Goal: Task Accomplishment & Management: Manage account settings

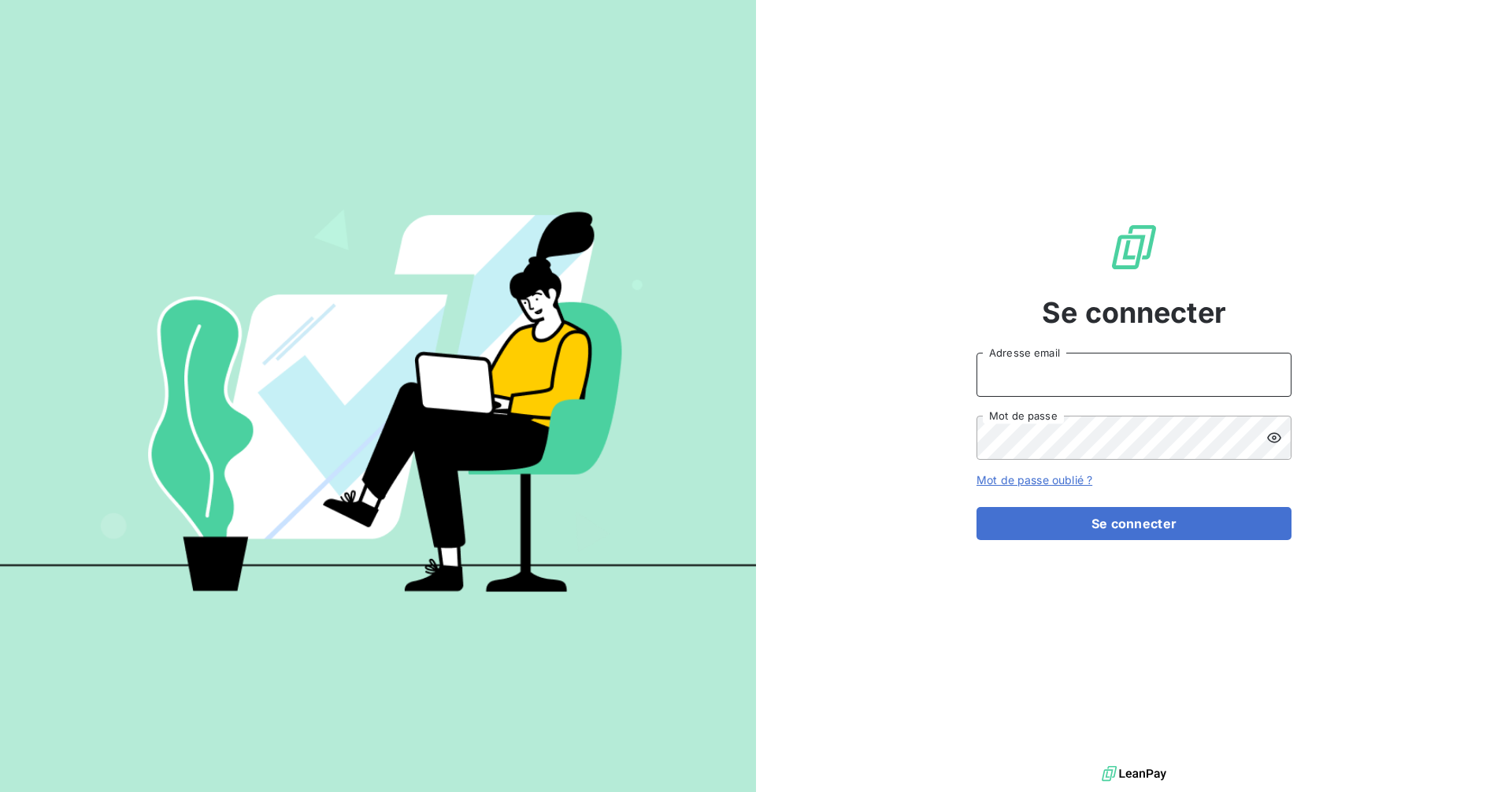
click at [1054, 368] on input "Adresse email" at bounding box center [1134, 375] width 315 height 44
type input "location@sanirun.com"
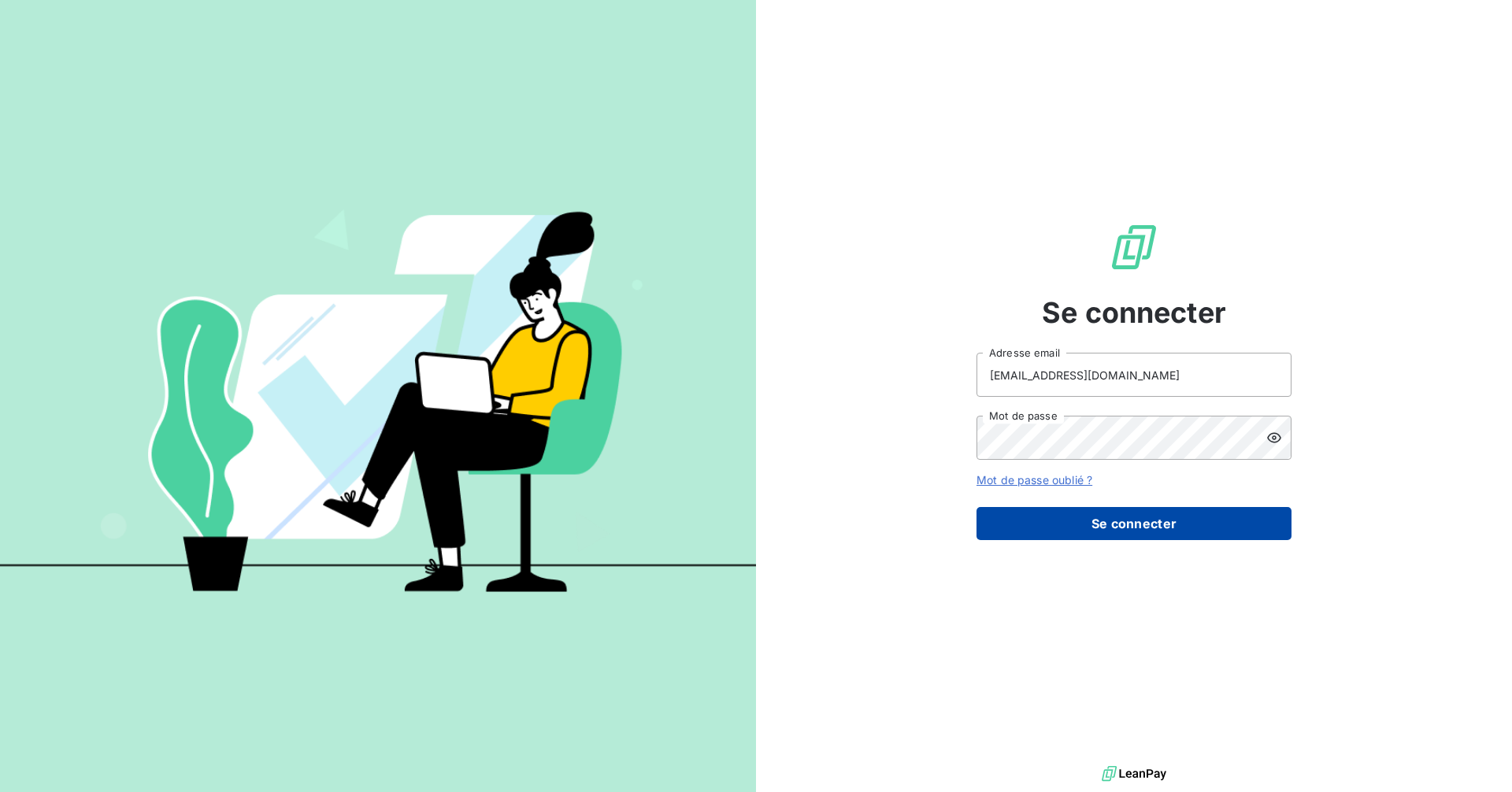
click at [1131, 518] on button "Se connecter" at bounding box center [1134, 524] width 315 height 33
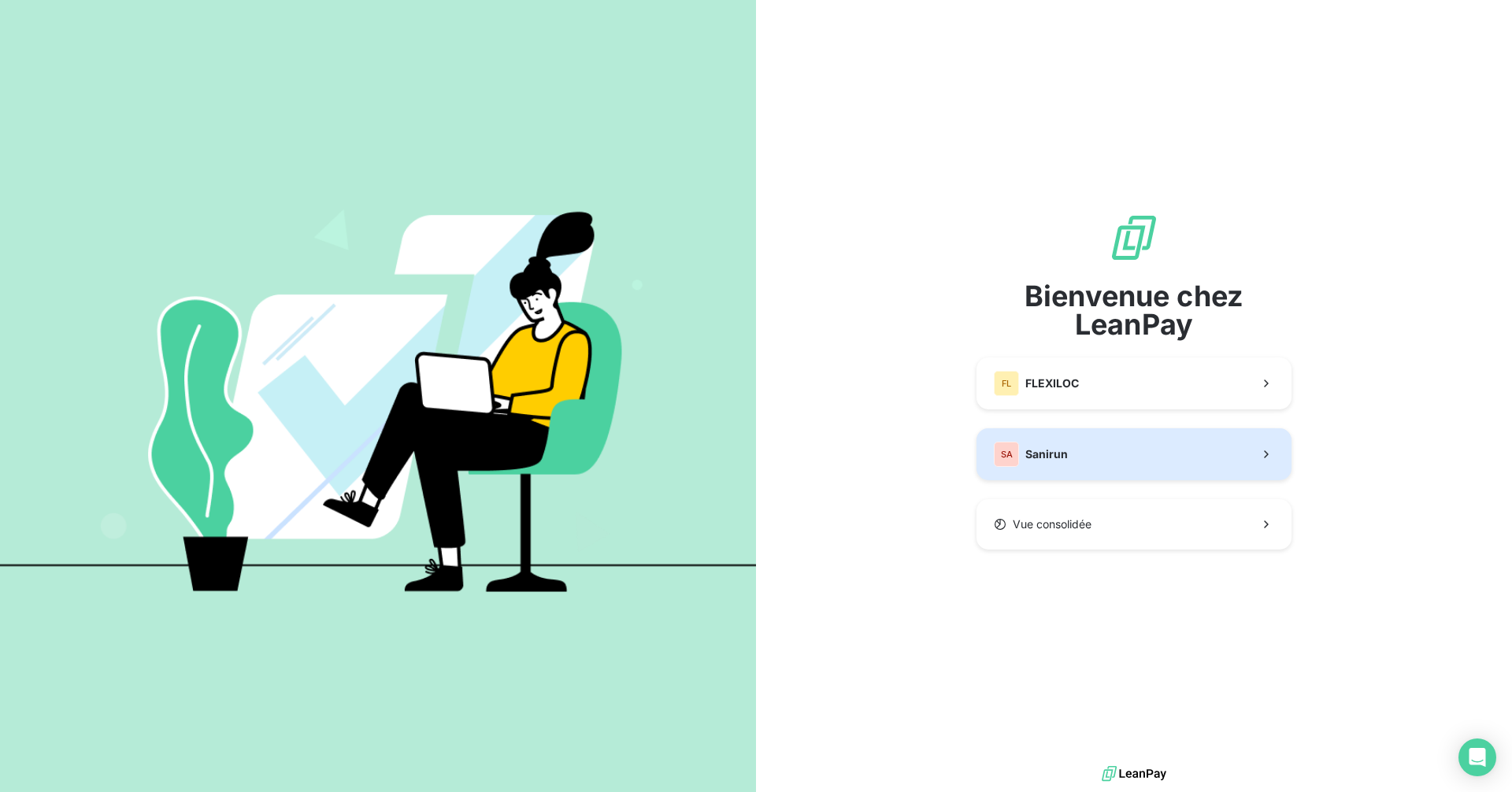
click at [1057, 451] on span "Sanirun" at bounding box center [1046, 454] width 43 height 16
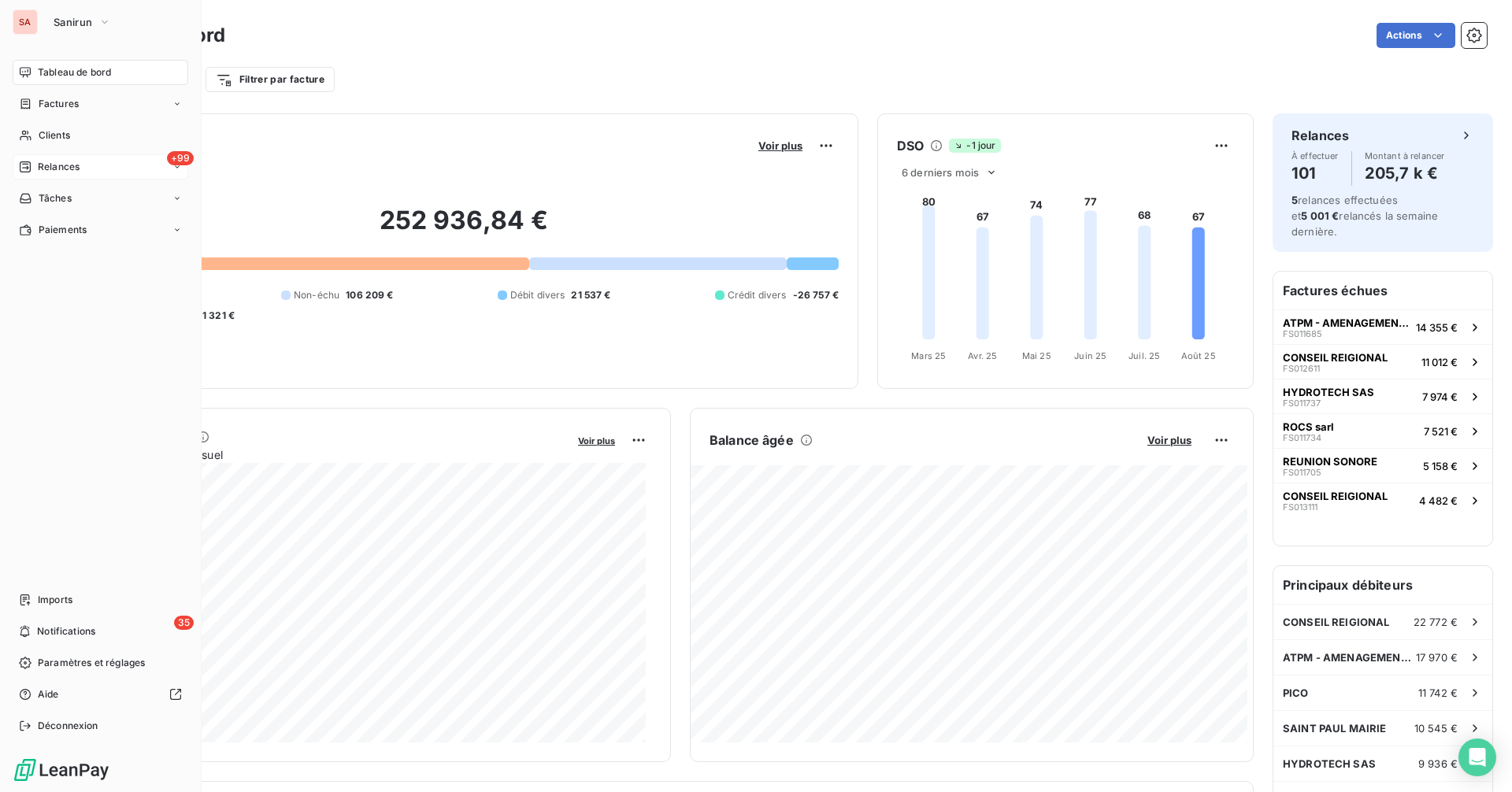
click at [117, 160] on div "+99 Relances" at bounding box center [100, 167] width 175 height 25
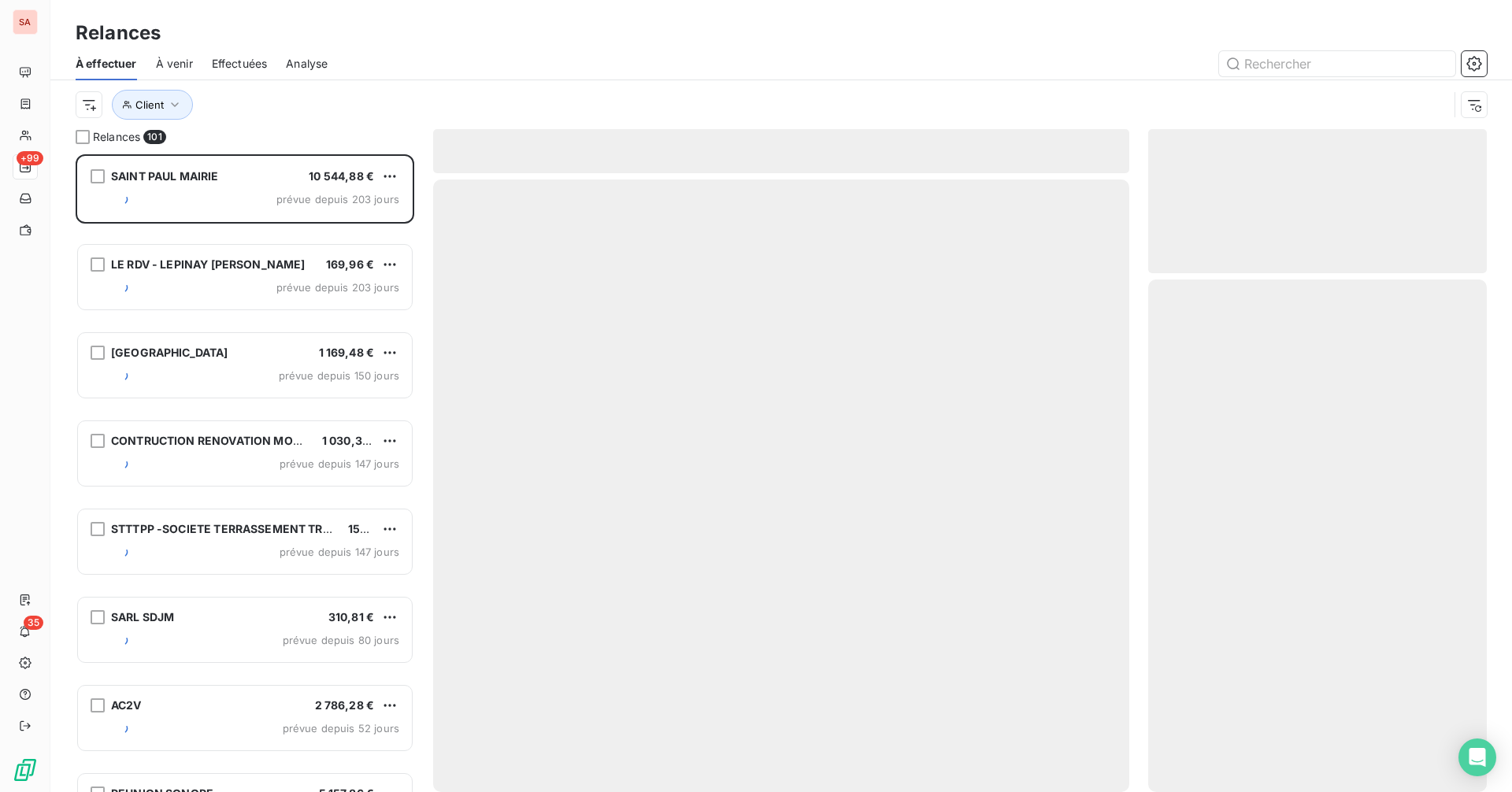
scroll to position [626, 326]
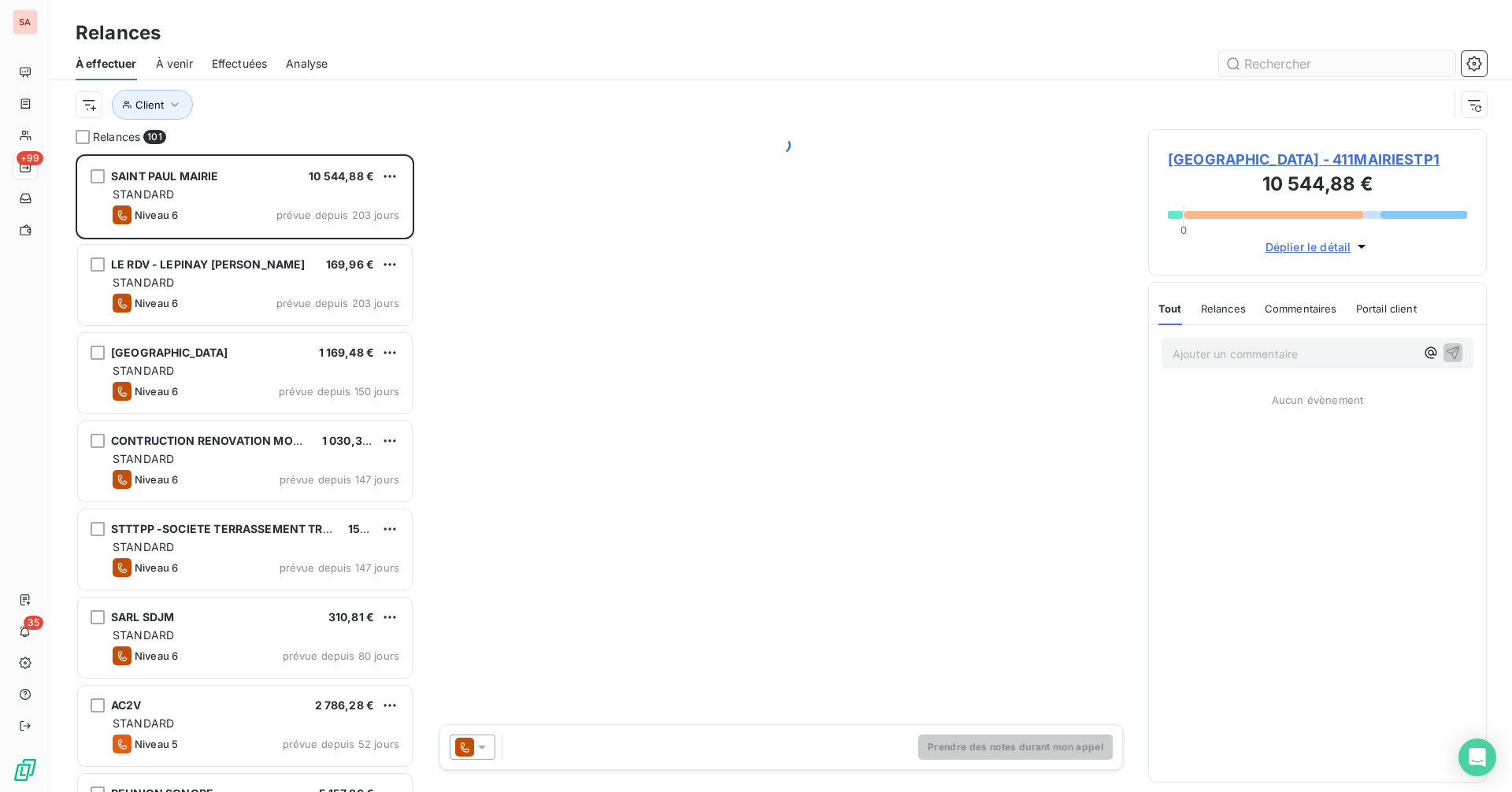
click at [1342, 61] on input "text" at bounding box center [1337, 63] width 236 height 25
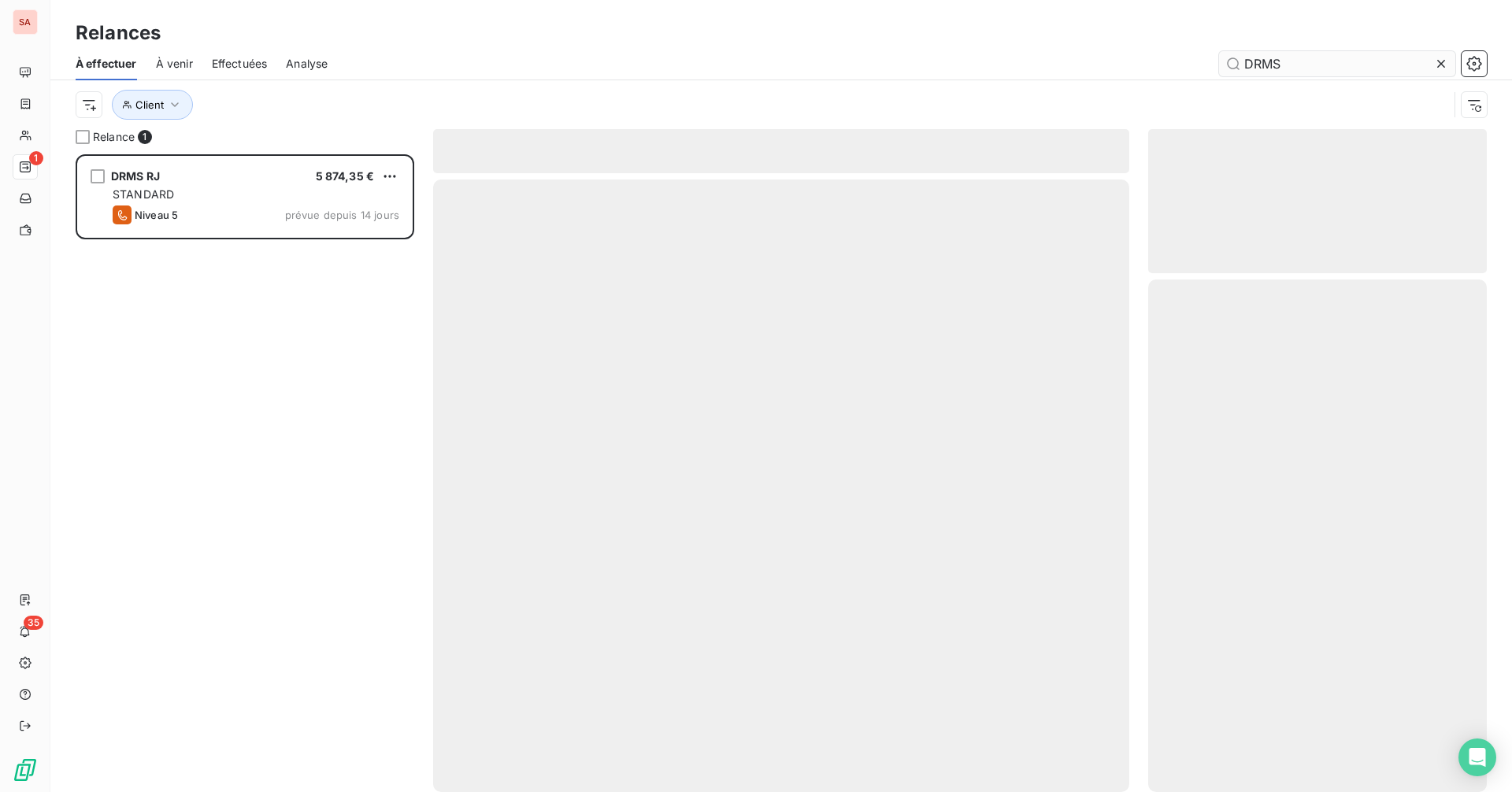
scroll to position [626, 326]
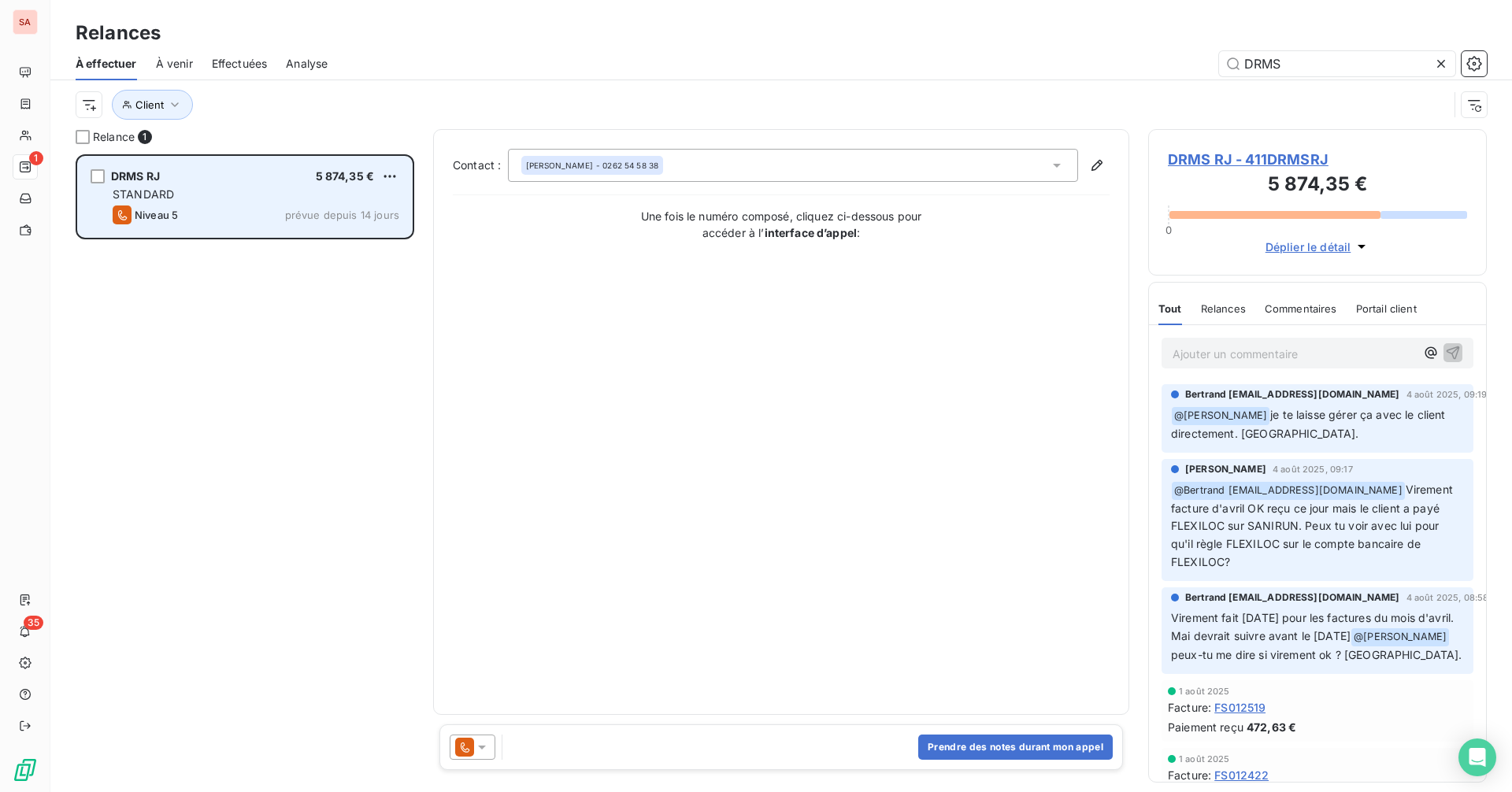
type input "DRMS"
click at [238, 178] on div "DRMS RJ 5 874,35 €" at bounding box center [255, 176] width 286 height 14
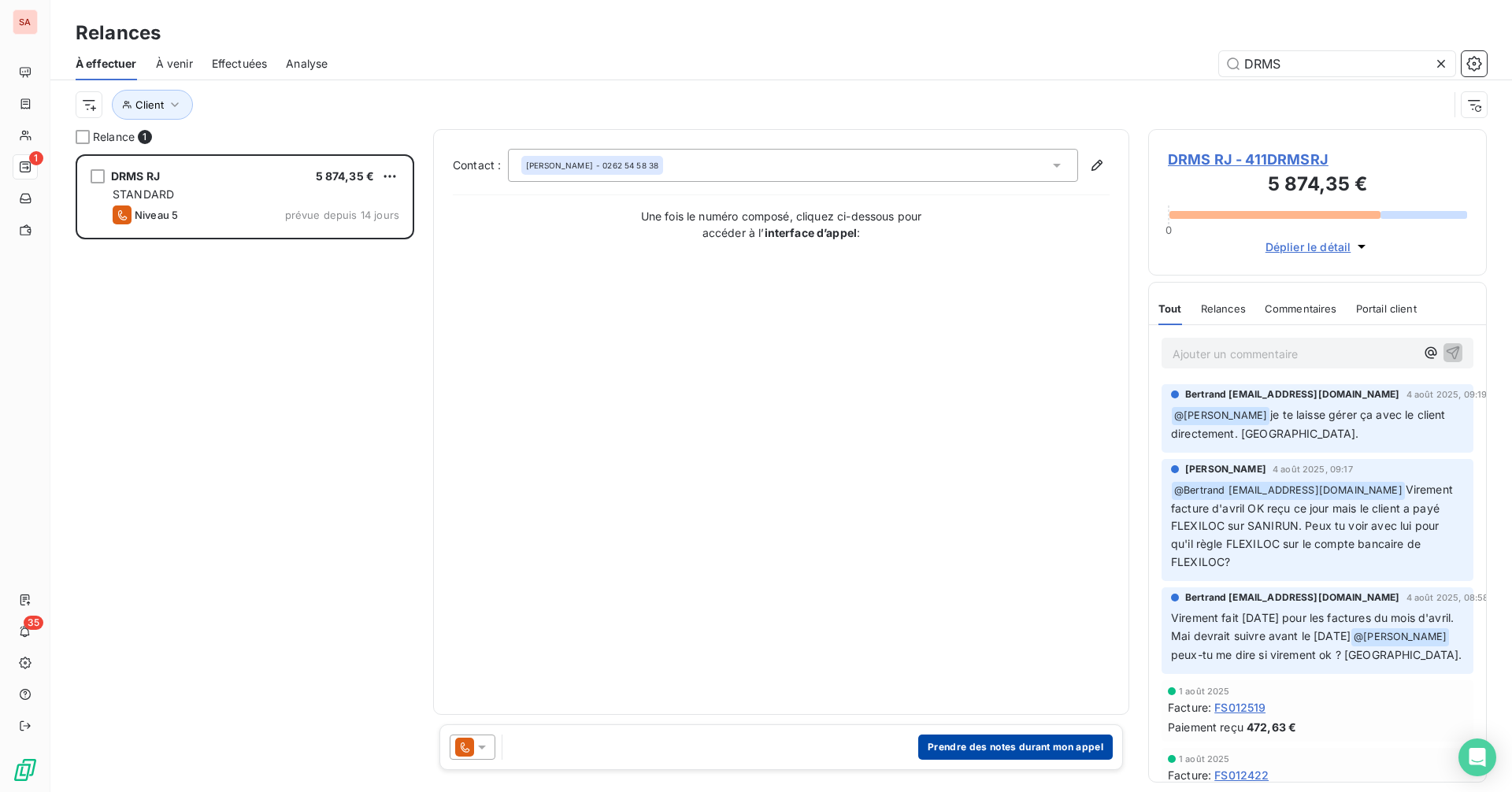
click at [1029, 743] on button "Prendre des notes durant mon appel" at bounding box center [1015, 747] width 195 height 25
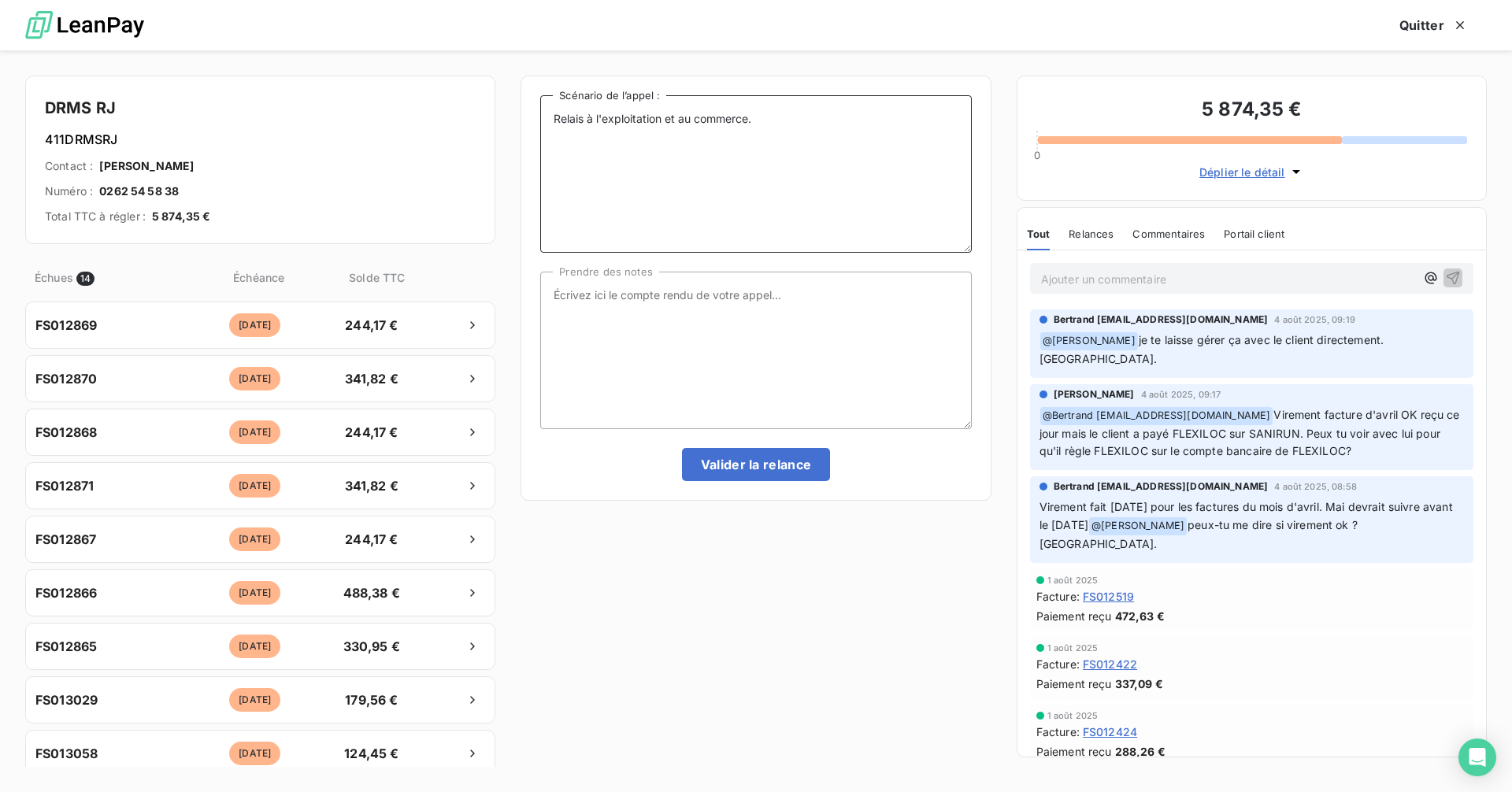
click at [743, 151] on textarea "Relais à l'exploitation et au commerce." at bounding box center [756, 174] width 431 height 158
drag, startPoint x: 776, startPoint y: 124, endPoint x: 505, endPoint y: 127, distance: 271.0
click at [505, 127] on div "DRMS RJ 411DRMSRJ Contact : [PERSON_NAME] Numéro : 0262 54 58 38 Total TTC à ré…" at bounding box center [756, 421] width 1512 height 742
type textarea "Rencontre personne physique."
click at [743, 287] on textarea "Prendre des notes" at bounding box center [756, 350] width 431 height 158
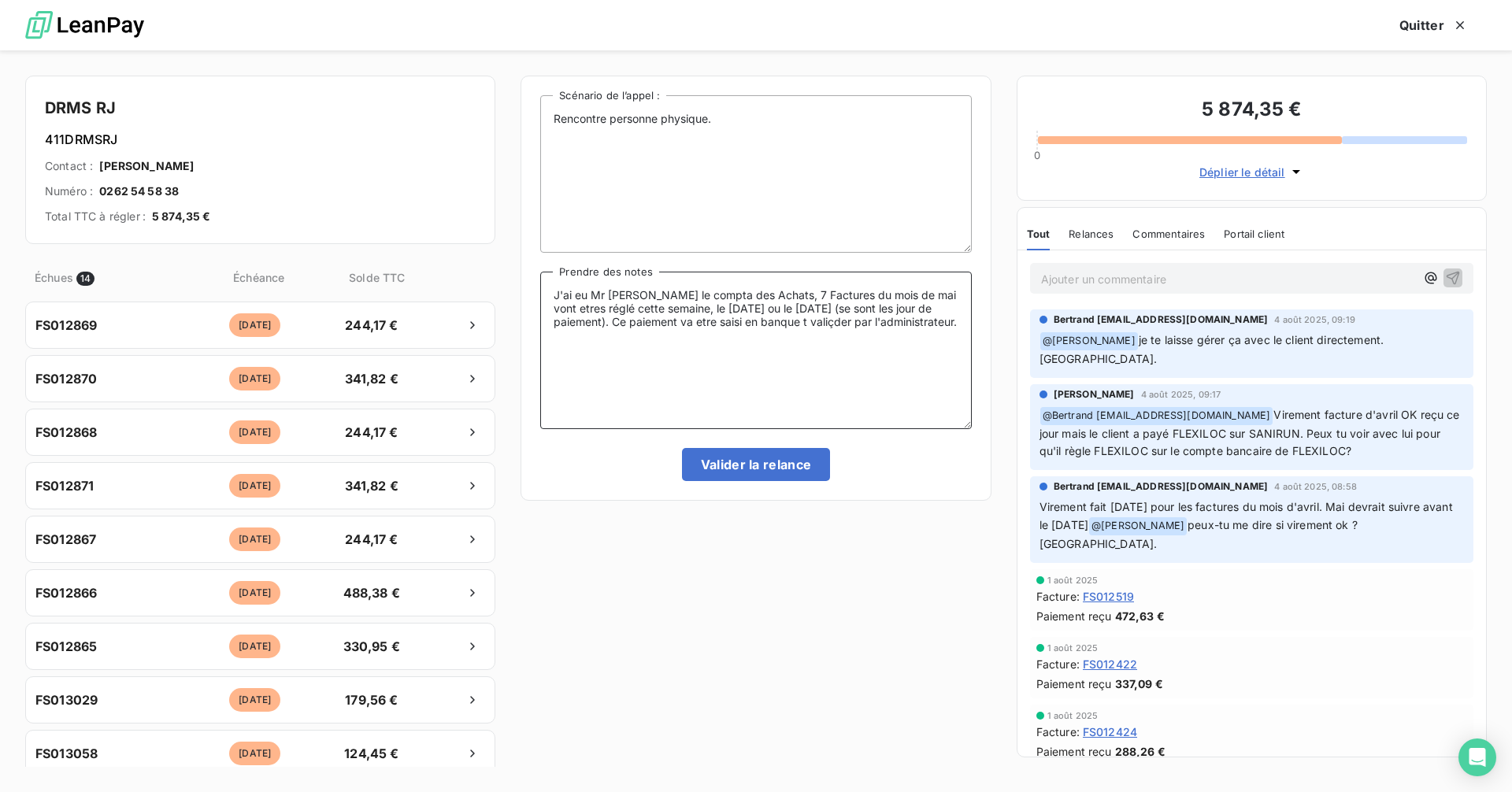
click at [759, 325] on textarea "J'ai eu Mr [PERSON_NAME] le compta des Achats, 7 Factures du mois de mai vont e…" at bounding box center [756, 350] width 431 height 158
click at [889, 320] on textarea "J'ai eu Mr [PERSON_NAME] le compta des Achats, 7 Factures du mois de mai vont e…" at bounding box center [756, 350] width 431 height 158
click at [840, 337] on textarea "J'ai eu Mr [PERSON_NAME] le compta des Achats, 7 Factures du mois de mai vont e…" at bounding box center [756, 350] width 431 height 158
click at [901, 339] on textarea "J'ai eu Mr [PERSON_NAME] le compta des Achats, 7 Factures du mois de mai vont e…" at bounding box center [756, 350] width 431 height 158
drag, startPoint x: 901, startPoint y: 339, endPoint x: 525, endPoint y: 240, distance: 388.8
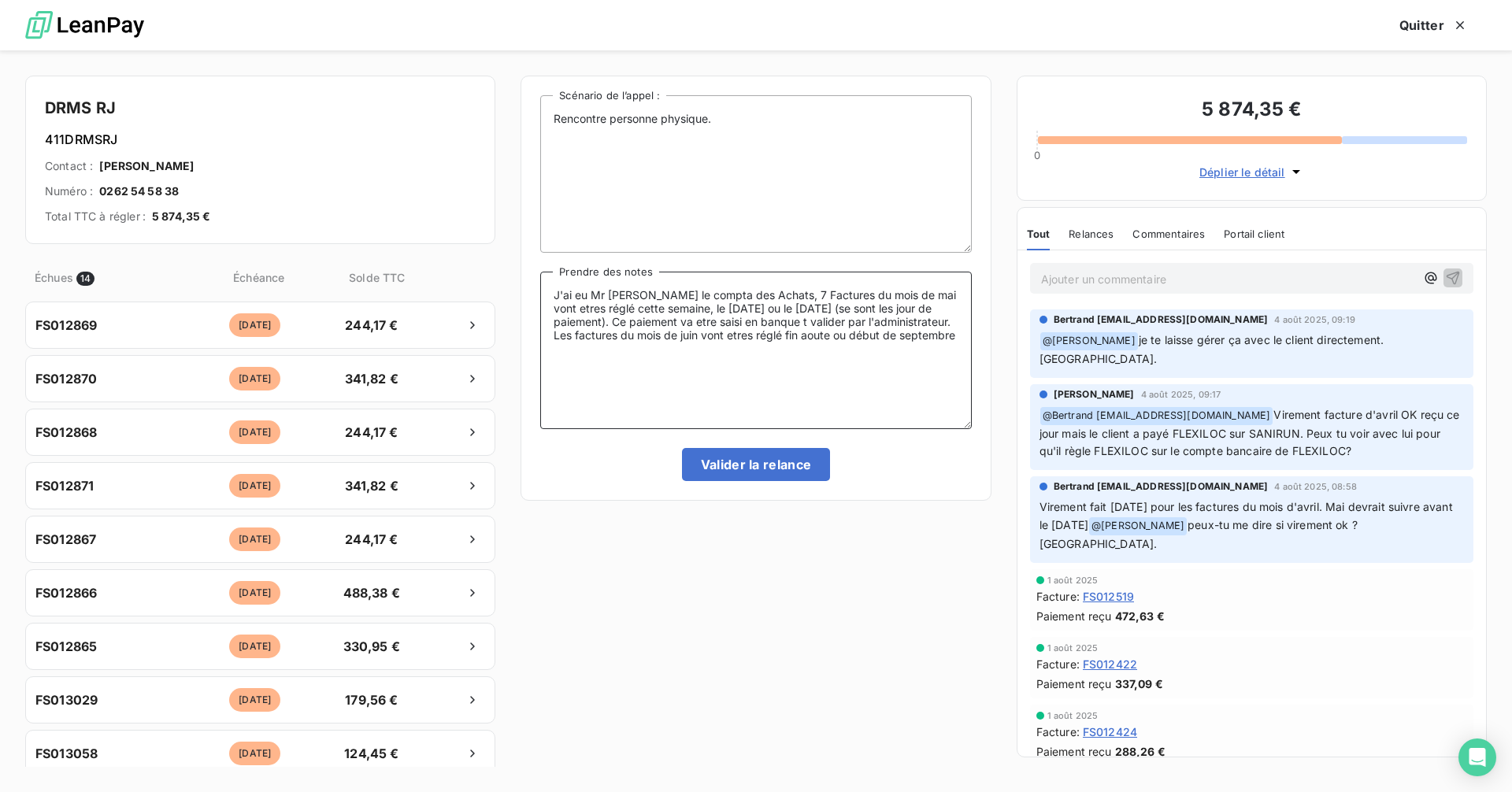
click at [525, 240] on div "Rencontre personne physique. Scénario de l’appel : J'ai eu Mr [PERSON_NAME] le …" at bounding box center [756, 288] width 470 height 425
click at [687, 387] on textarea "J'ai eu Mr [PERSON_NAME] le compta des Achats, 7 Factures du mois de mai vont e…" at bounding box center [756, 350] width 431 height 158
drag, startPoint x: 923, startPoint y: 340, endPoint x: 401, endPoint y: 243, distance: 530.9
click at [401, 243] on div "DRMS RJ 411DRMSRJ Contact : [PERSON_NAME] Numéro : 0262 54 58 38 Total TTC à ré…" at bounding box center [756, 421] width 1512 height 742
paste textarea "’ai eu [PERSON_NAME], le comptable des Achats. Sept factures du mois de mai ser…"
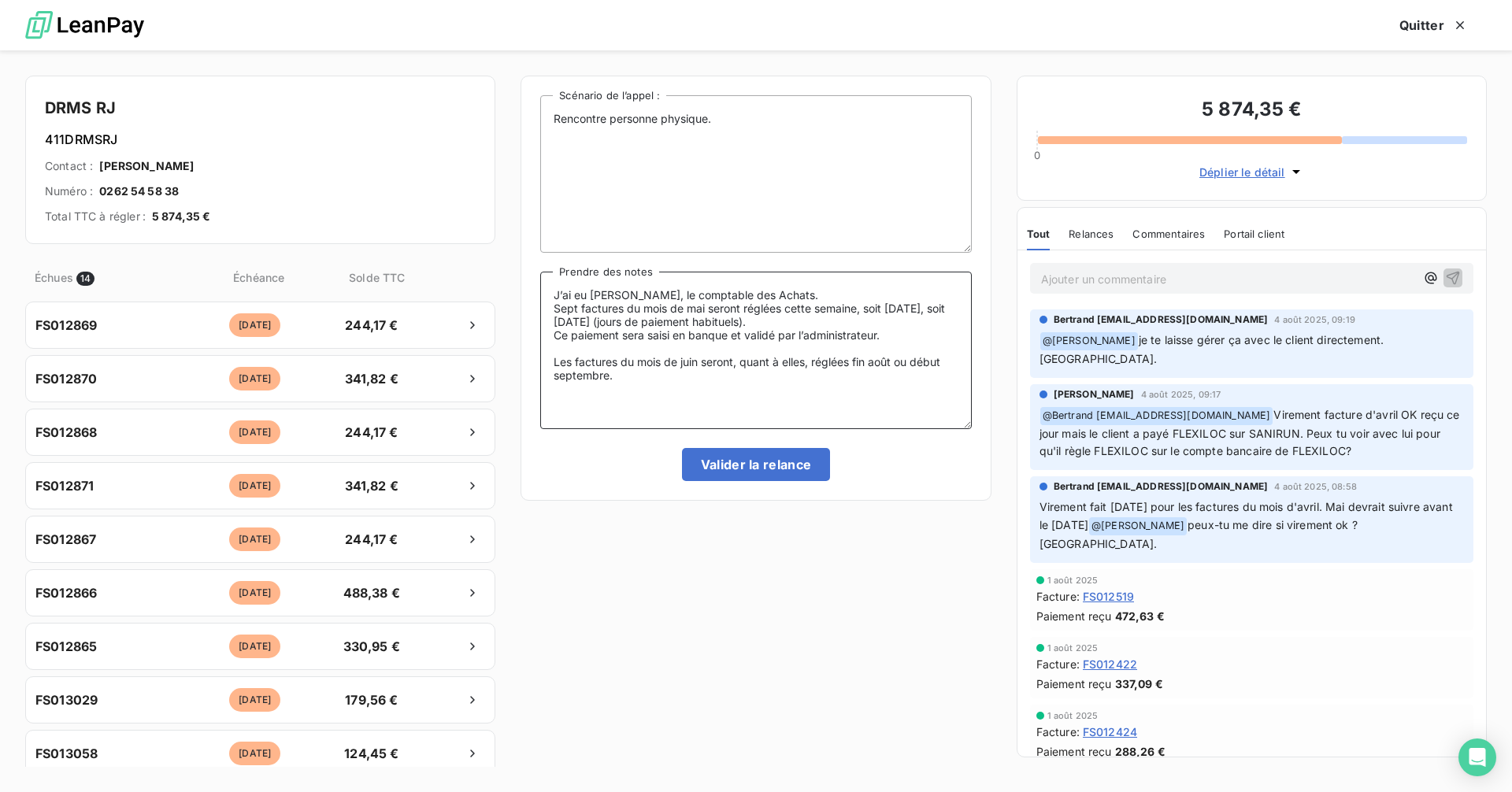
click at [625, 378] on textarea "J’ai eu [PERSON_NAME], le comptable des Achats. Sept factures du mois de mai se…" at bounding box center [756, 350] width 431 height 158
click at [604, 298] on textarea "J’ai eu [PERSON_NAME], le comptable des Achats. Sept factures du mois de mai se…" at bounding box center [756, 350] width 431 height 158
type textarea "J’ai eu Mr [PERSON_NAME], le comptable des Achats. Sept factures du mois de mai…"
click at [761, 461] on button "Valider la relance" at bounding box center [756, 465] width 149 height 33
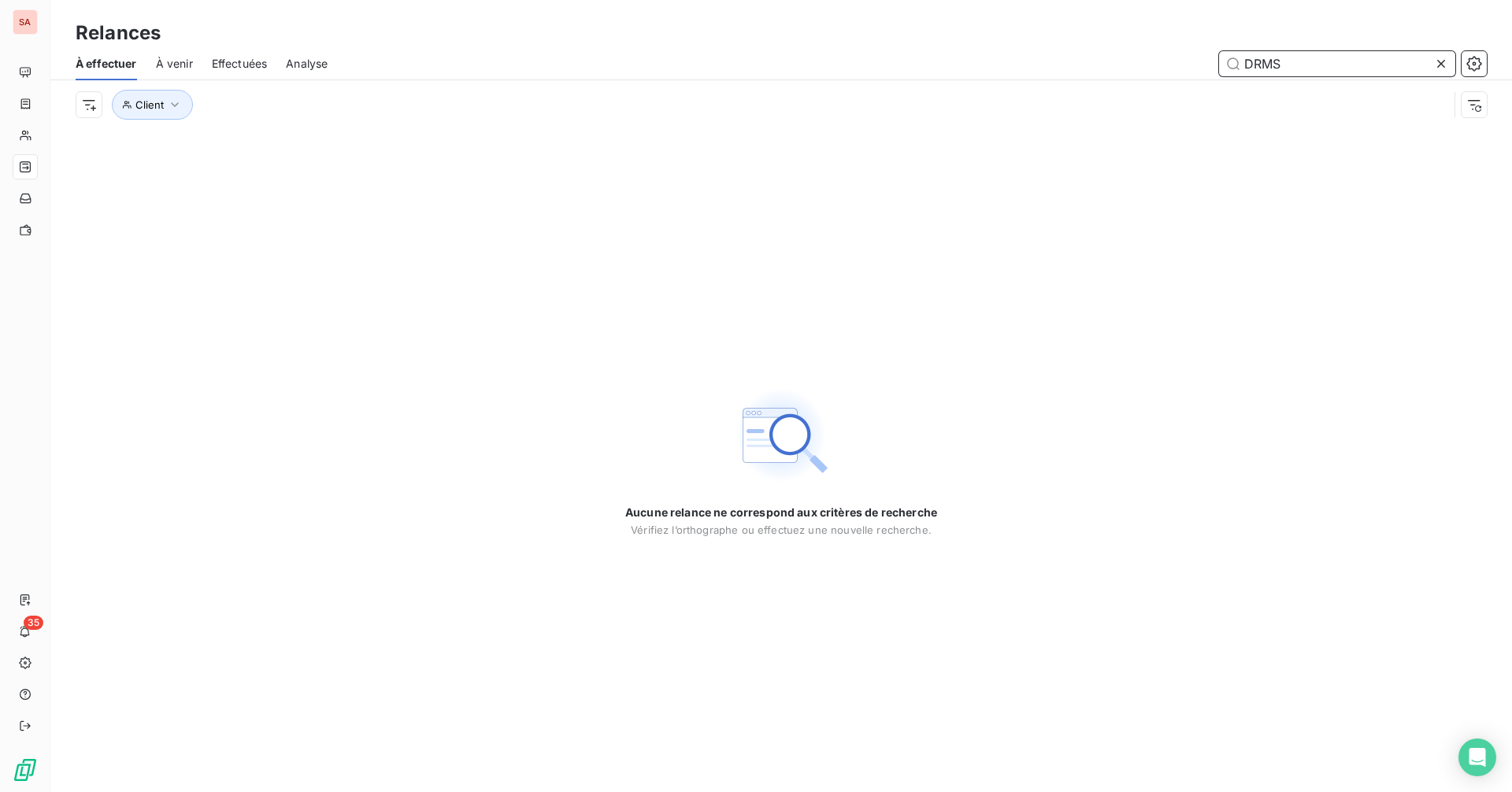
click at [1318, 63] on input "DRMS" at bounding box center [1337, 63] width 236 height 25
drag, startPoint x: 1318, startPoint y: 63, endPoint x: 1193, endPoint y: 74, distance: 125.5
click at [1193, 74] on div "DRMS" at bounding box center [917, 63] width 1140 height 25
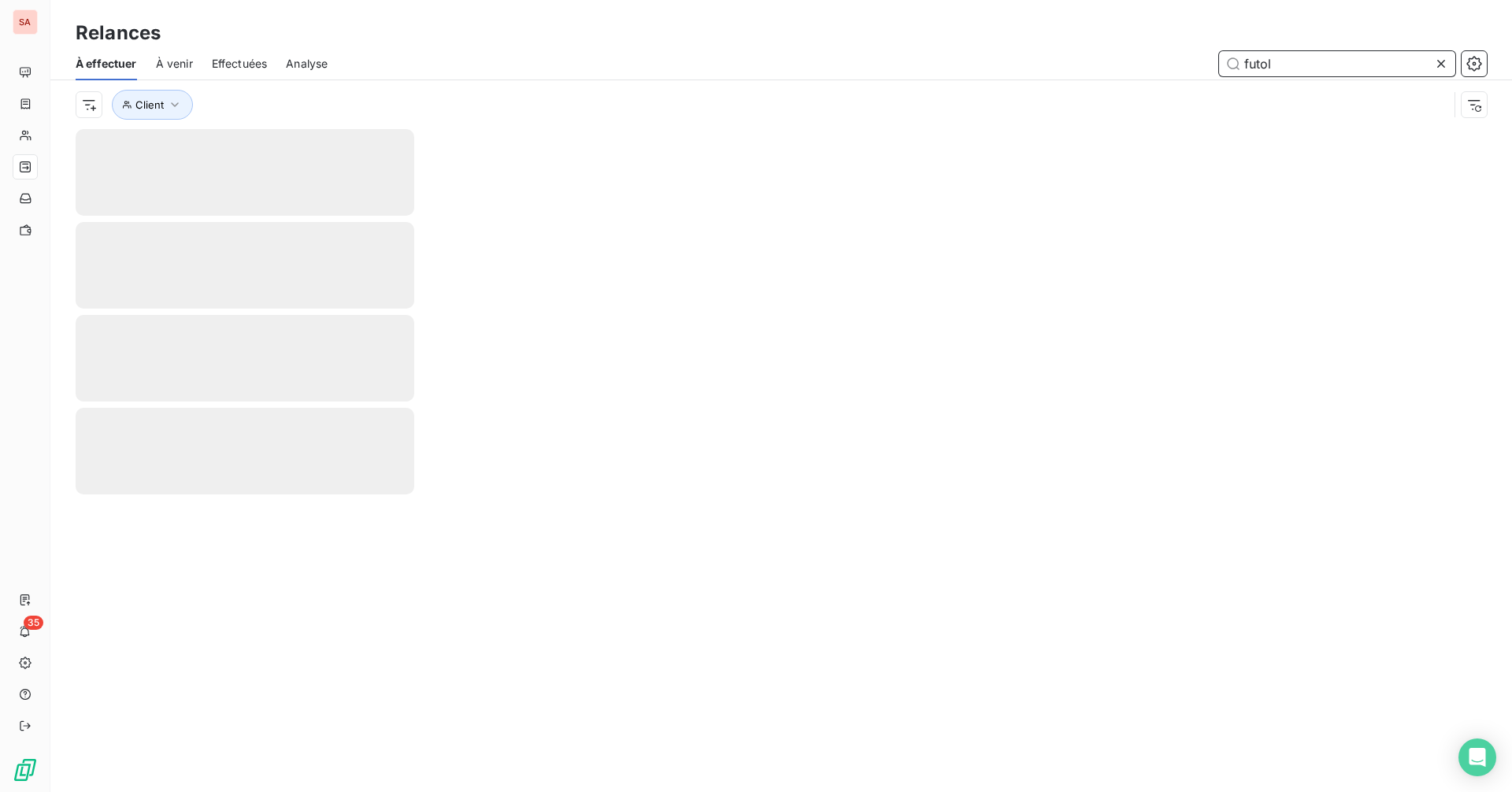
type input "futol"
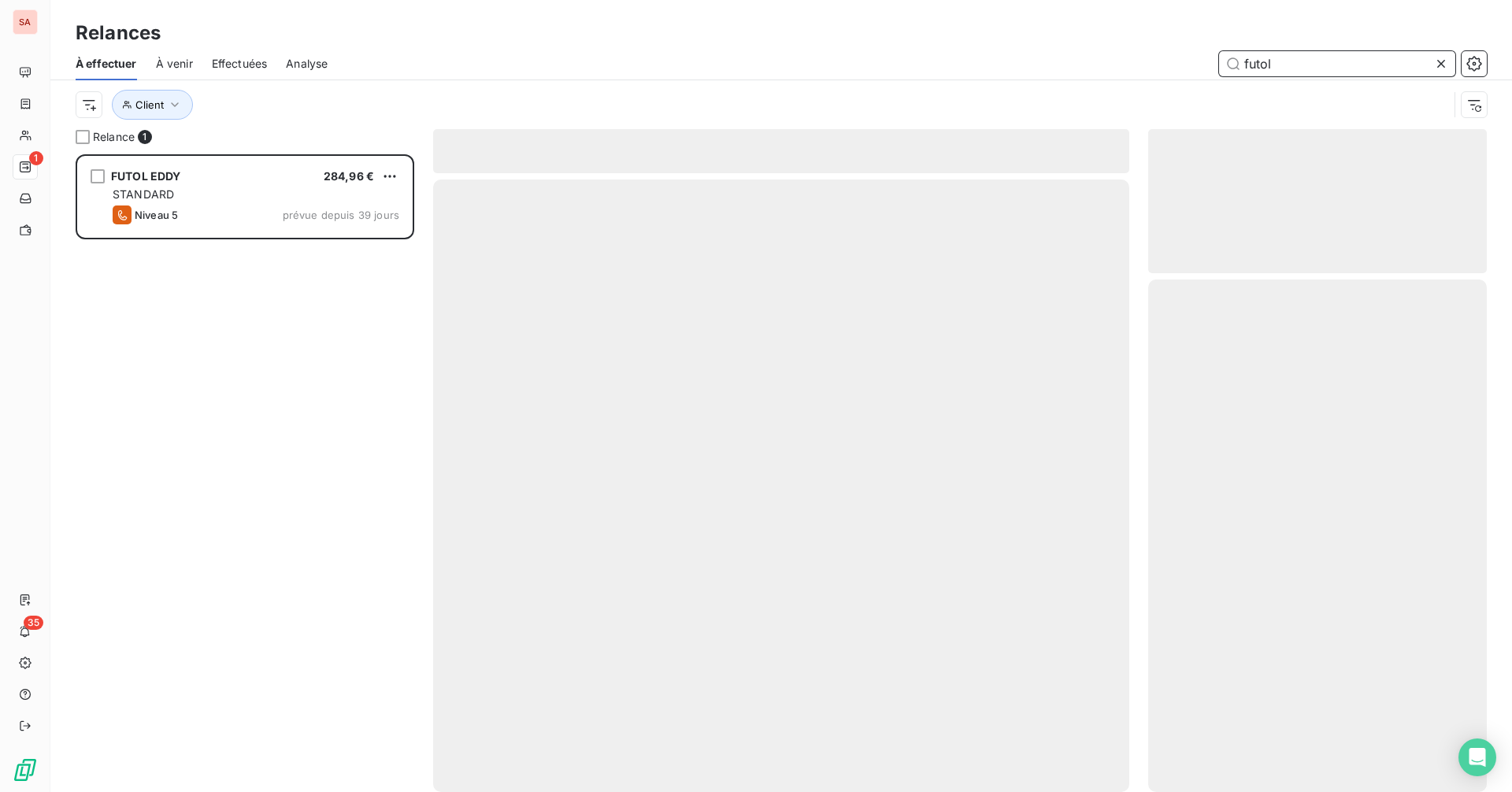
scroll to position [626, 326]
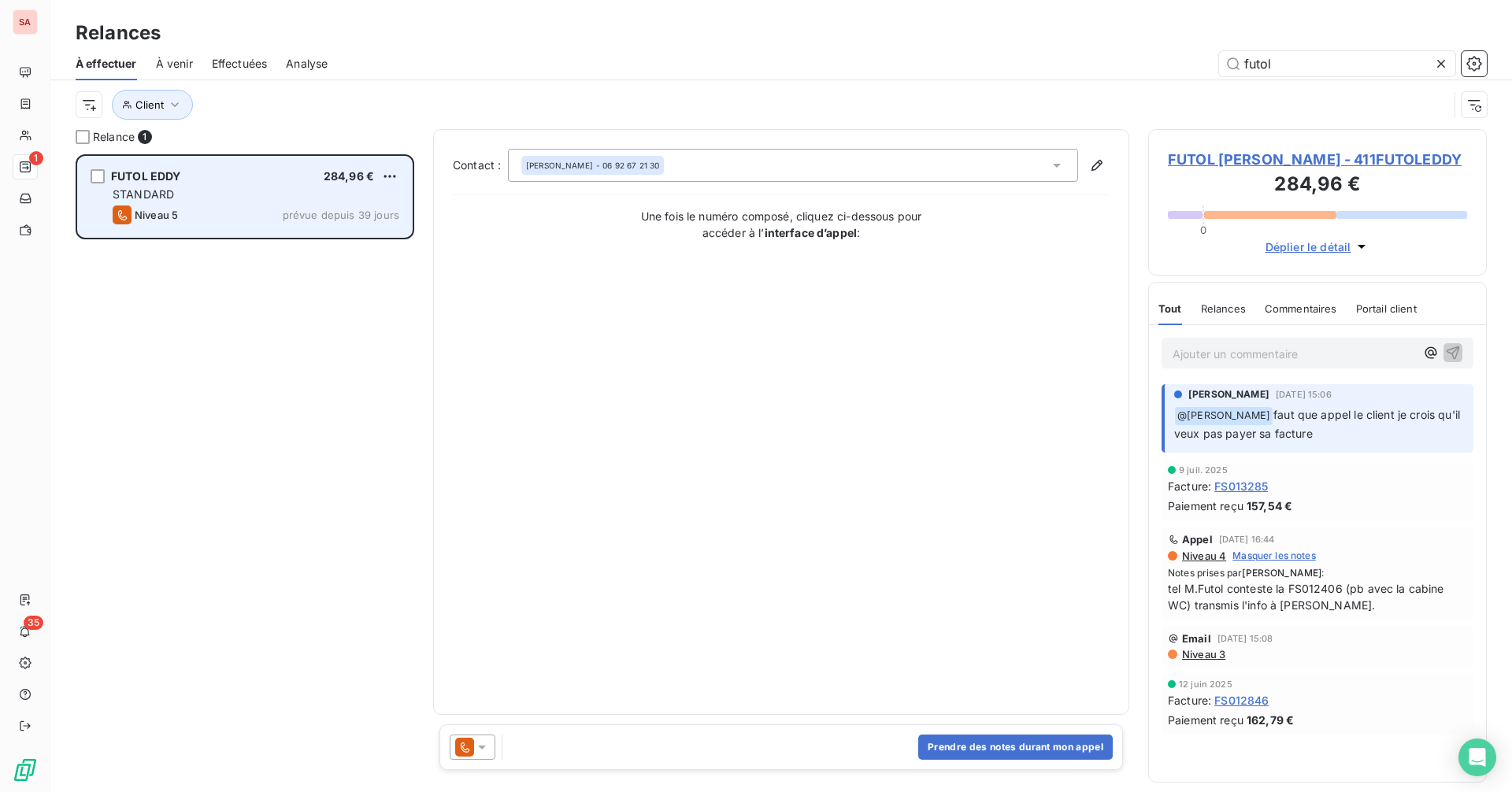
click at [272, 184] on div "FUTOL EDDY 284,96 € STANDARD Niveau 5 prévue depuis 39 jours" at bounding box center [245, 197] width 334 height 80
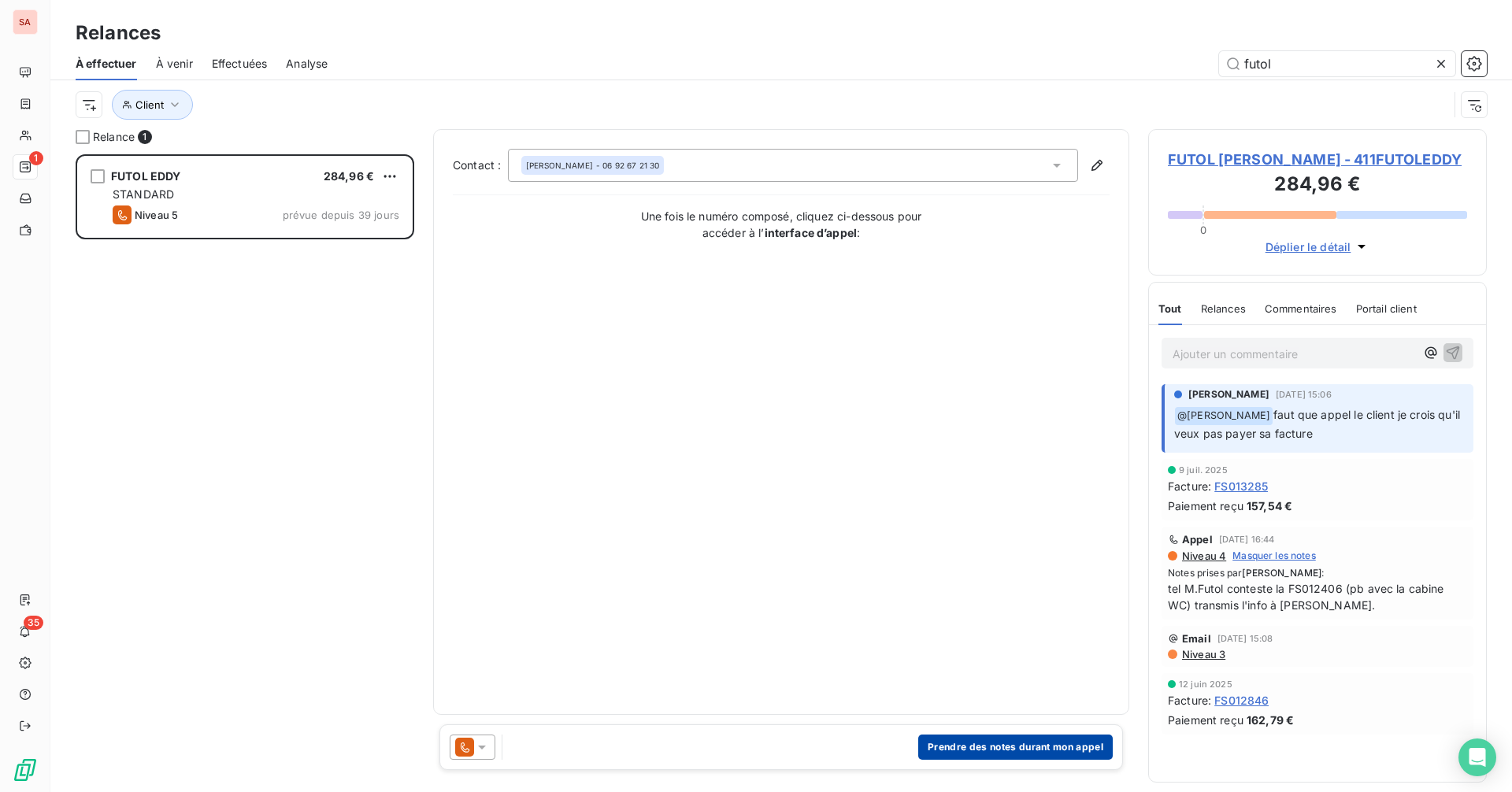
click at [1000, 744] on button "Prendre des notes durant mon appel" at bounding box center [1015, 747] width 195 height 25
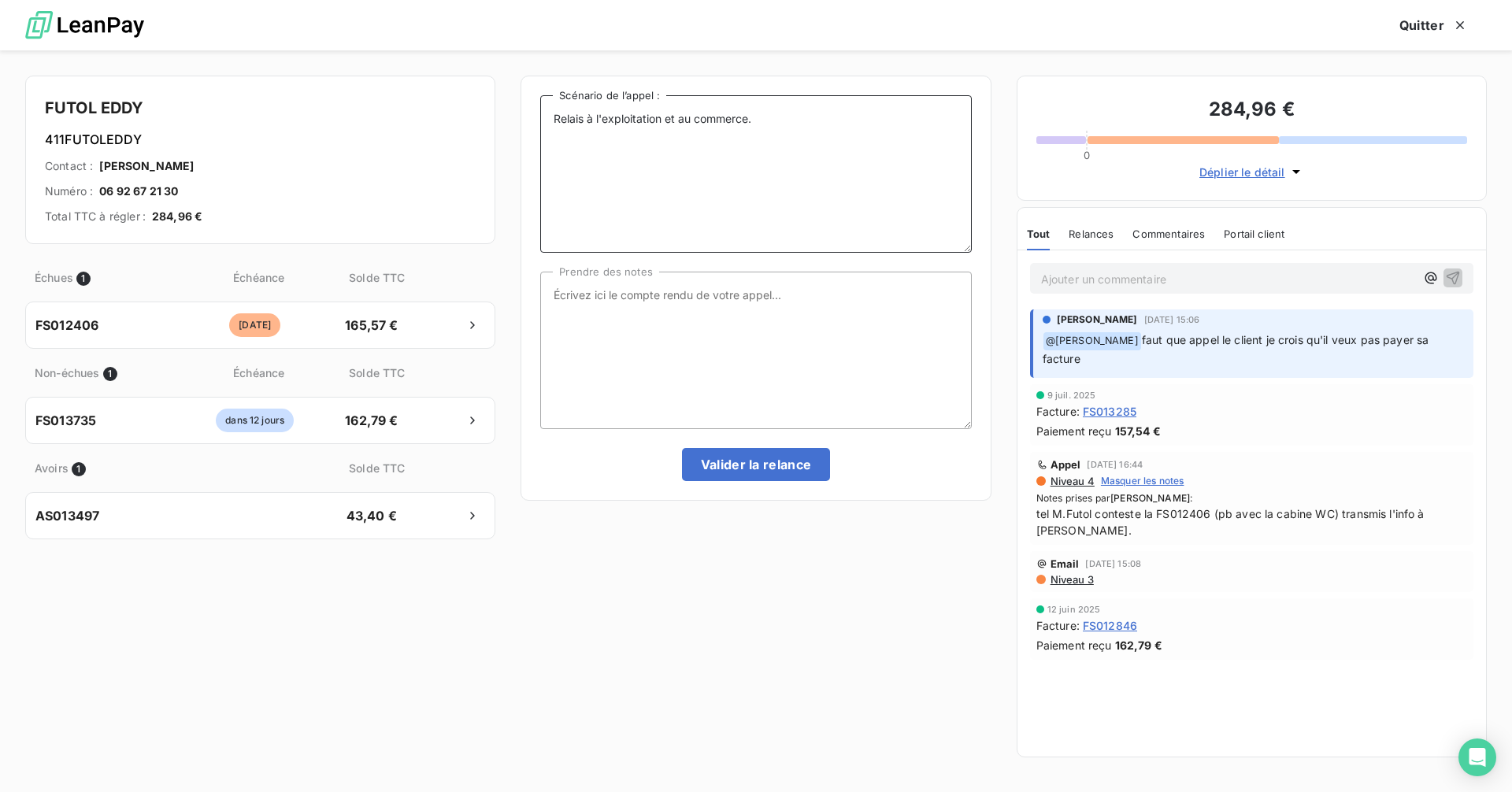
click at [736, 119] on textarea "Relais à l'exploitation et au commerce." at bounding box center [756, 174] width 431 height 158
drag, startPoint x: 761, startPoint y: 123, endPoint x: 484, endPoint y: 133, distance: 277.2
click at [484, 133] on div "FUTOL EDDY 411FUTOLEDDY Contact : [PERSON_NAME] Numéro : 06 92 67 21 30 Total T…" at bounding box center [756, 421] width 1512 height 742
type textarea "Rencontre physique"
click at [705, 330] on textarea "Prendre des notes" at bounding box center [756, 350] width 431 height 158
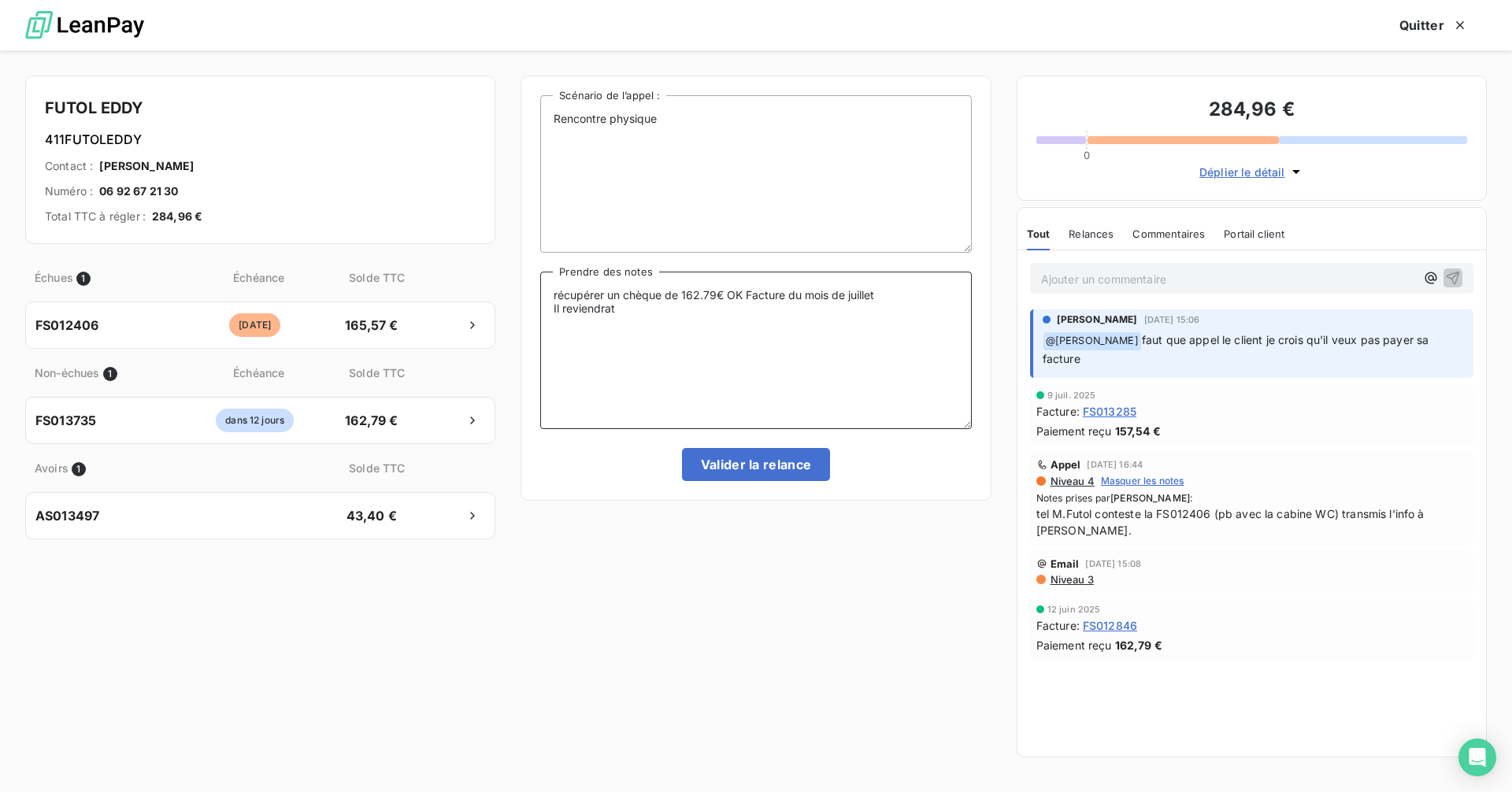
click at [595, 309] on textarea "récupérer un chèque de 162.79€ OK Facture du mois de juillet Il reviendrat" at bounding box center [756, 350] width 431 height 158
click at [764, 311] on textarea "récupérer un chèque de 162.79€ OK Facture du mois de juillet Il reviendra vers …" at bounding box center [756, 350] width 431 height 158
click at [867, 329] on textarea "récupérer un chèque de 162.79€ OK Facture du mois de juillet Il reviendra vers …" at bounding box center [756, 350] width 431 height 158
type textarea "récupérer un chèque de 162.79€ OK Facture du mois de juillet Il reviendra vers …"
click at [749, 466] on button "Valider la relance" at bounding box center [756, 465] width 149 height 33
